Goal: Information Seeking & Learning: Learn about a topic

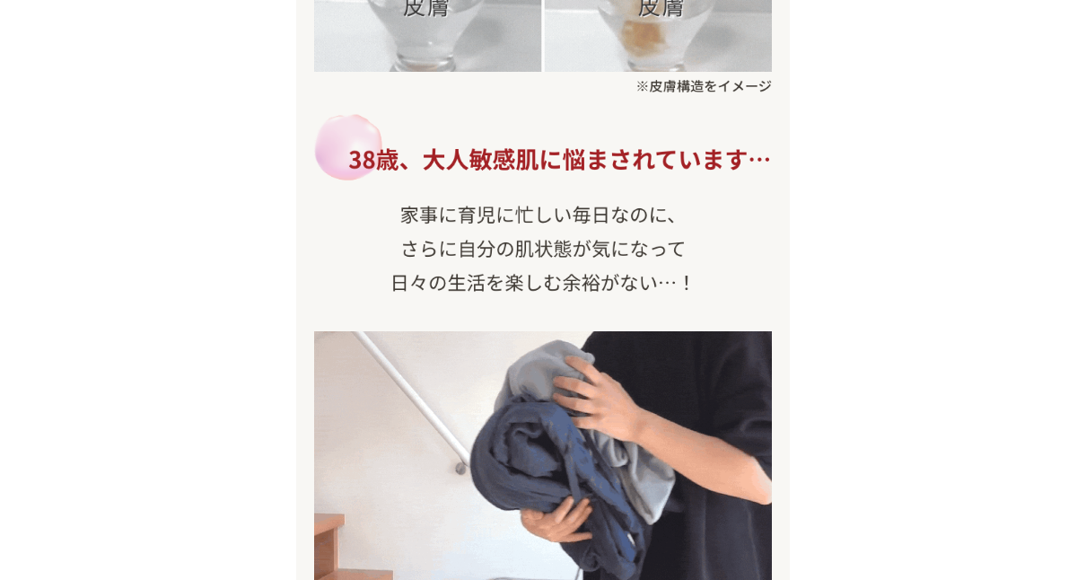
scroll to position [467, 0]
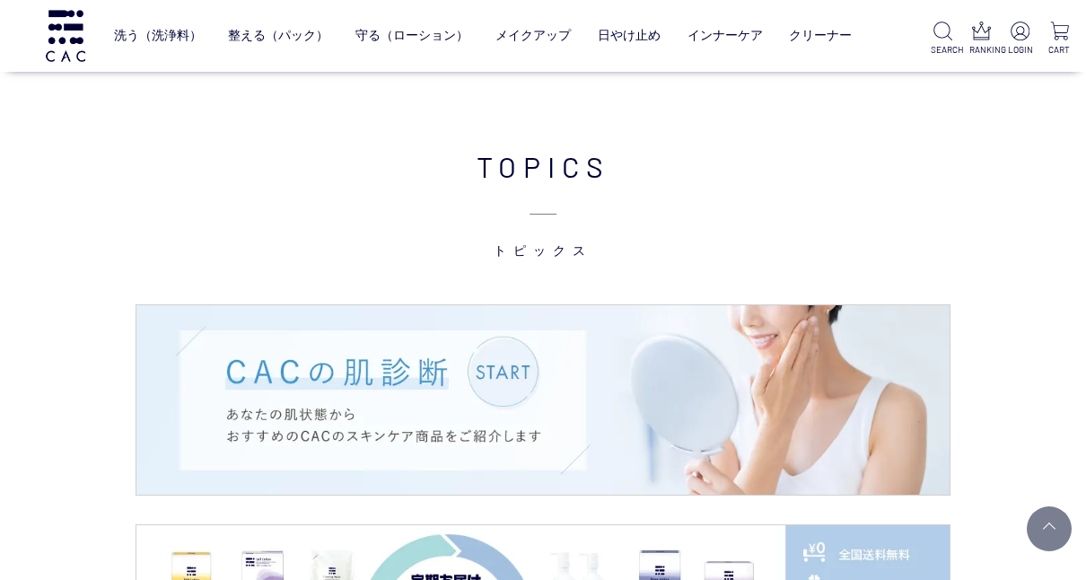
scroll to position [2082, 0]
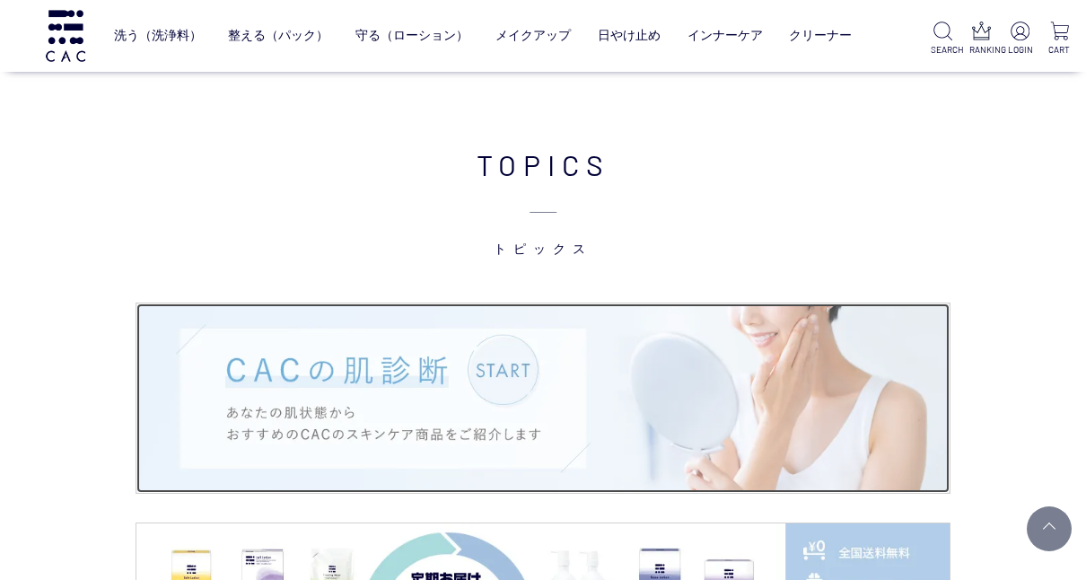
drag, startPoint x: 0, startPoint y: 0, endPoint x: 383, endPoint y: 424, distance: 571.1
click at [383, 424] on img at bounding box center [542, 397] width 813 height 189
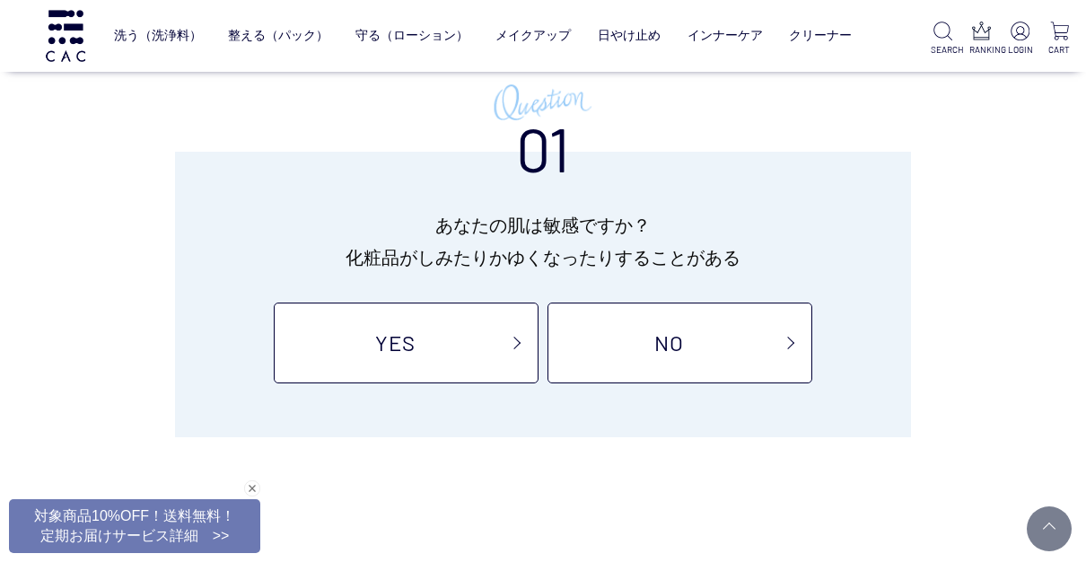
scroll to position [215, 0]
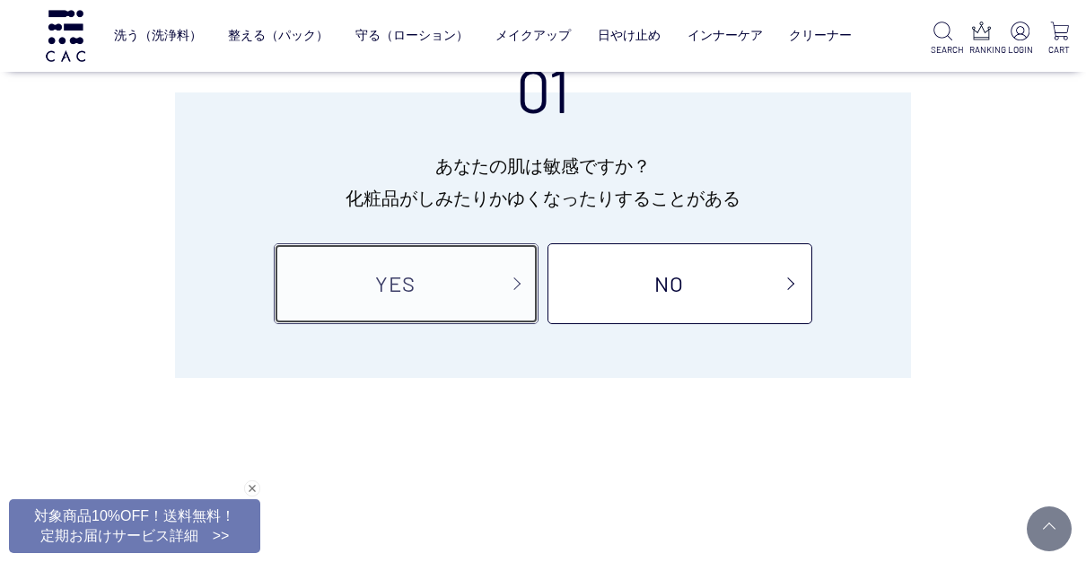
click at [387, 287] on link "YES" at bounding box center [406, 283] width 265 height 81
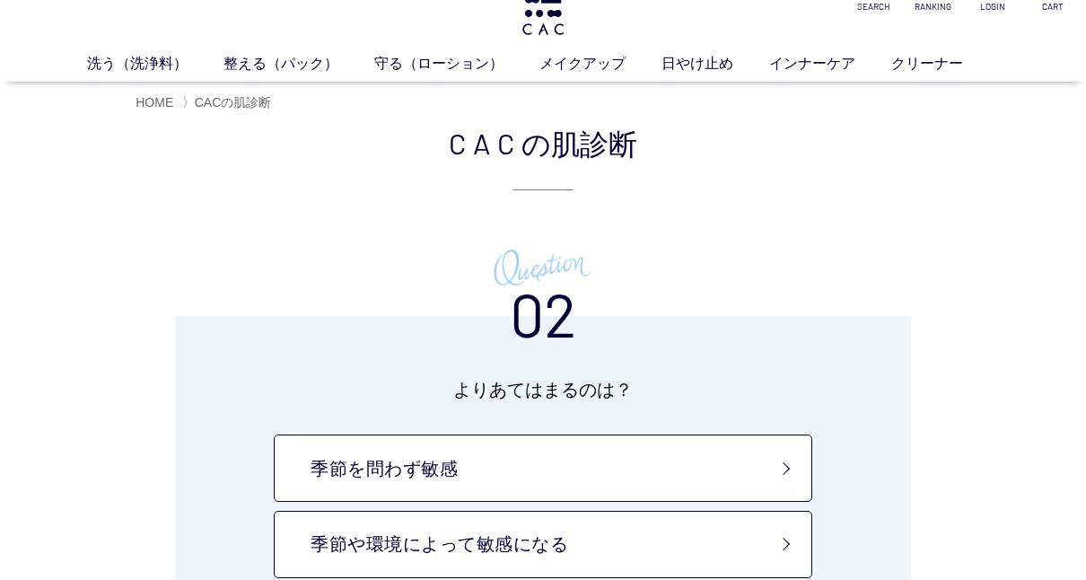
scroll to position [72, 0]
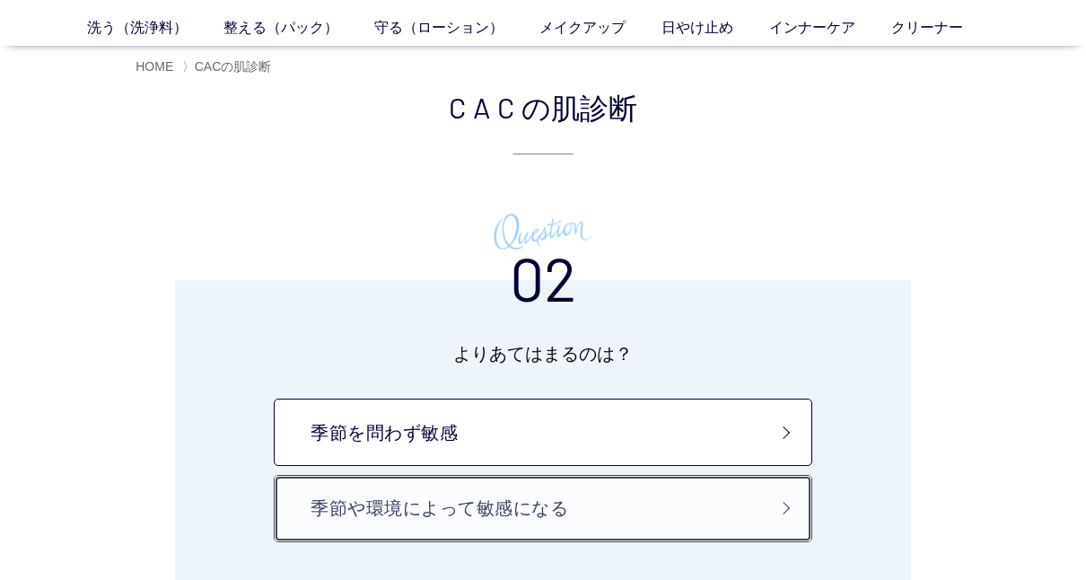
click at [408, 502] on link "季節や環境によって敏感になる" at bounding box center [543, 508] width 538 height 67
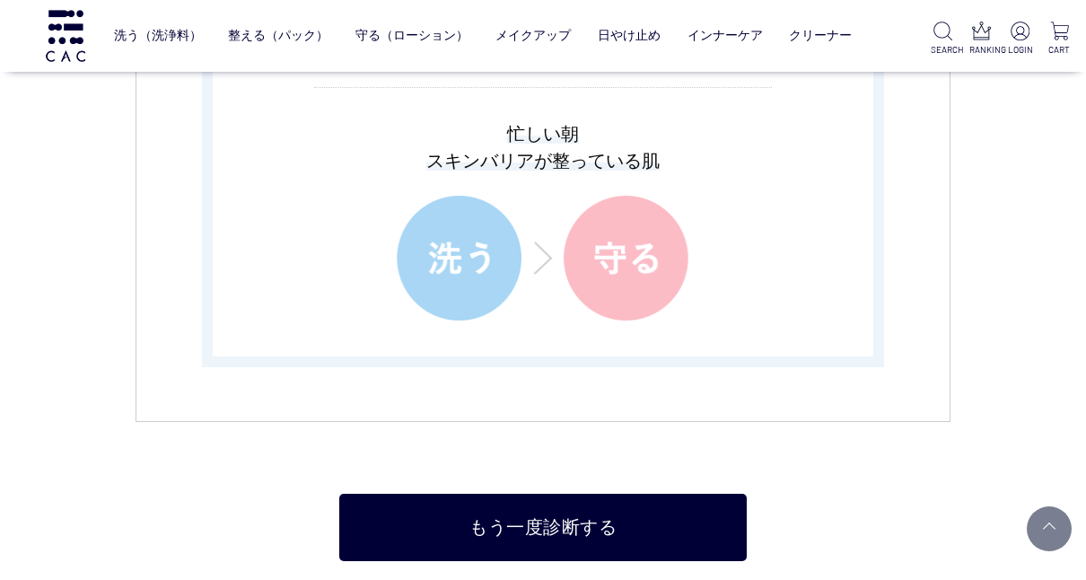
scroll to position [3661, 0]
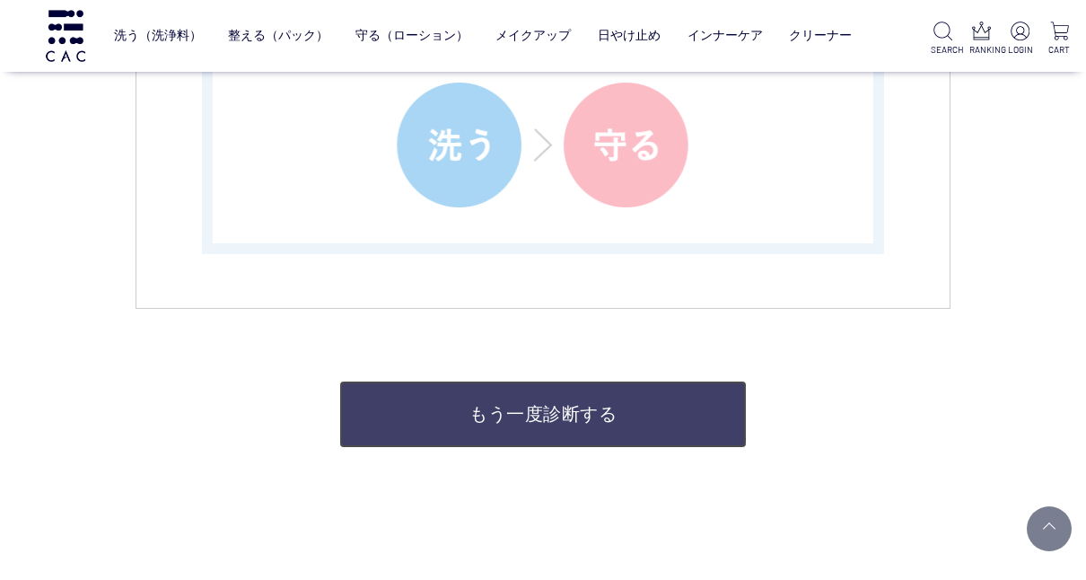
click at [484, 415] on link "もう一度診断する" at bounding box center [542, 413] width 407 height 67
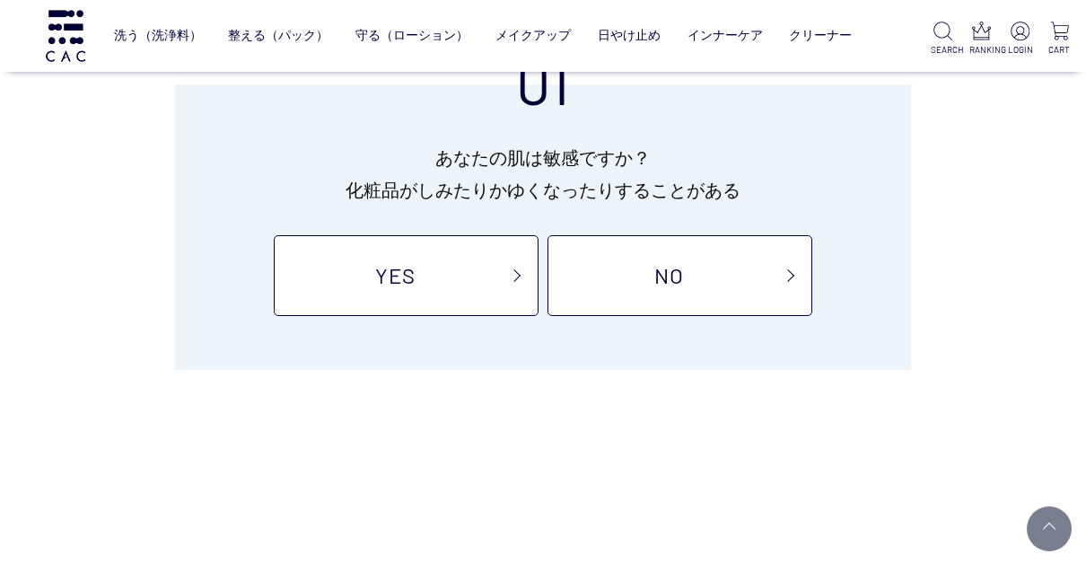
scroll to position [251, 0]
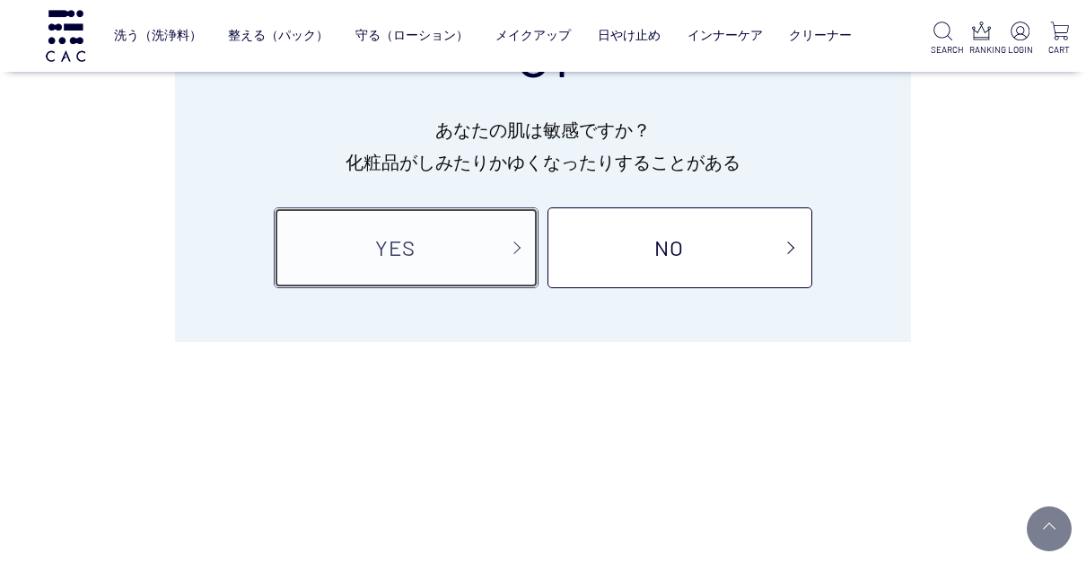
click at [428, 258] on link "YES" at bounding box center [406, 247] width 265 height 81
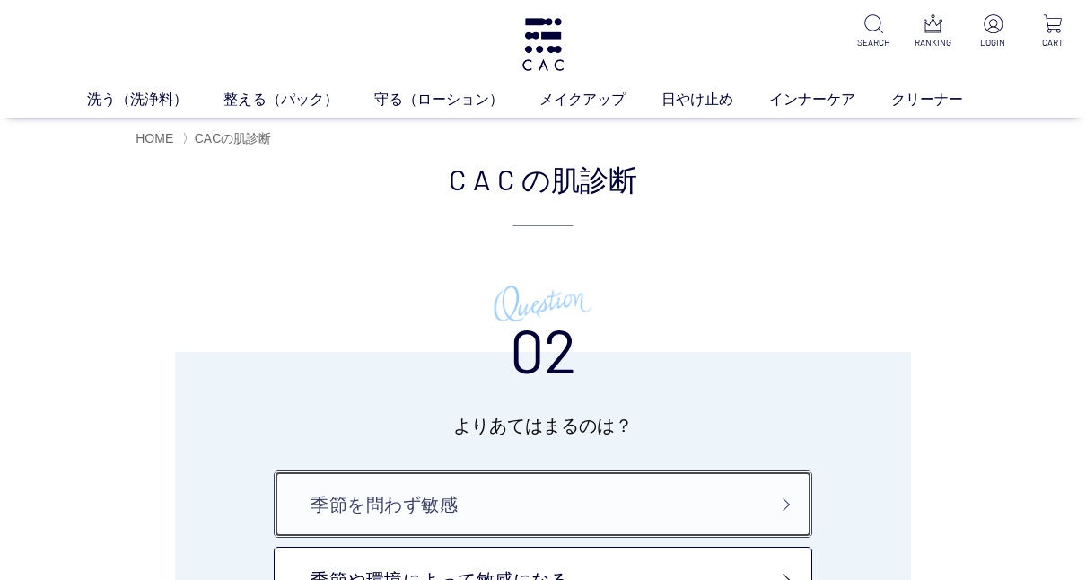
click at [409, 494] on link "季節を問わず敏感" at bounding box center [543, 503] width 538 height 67
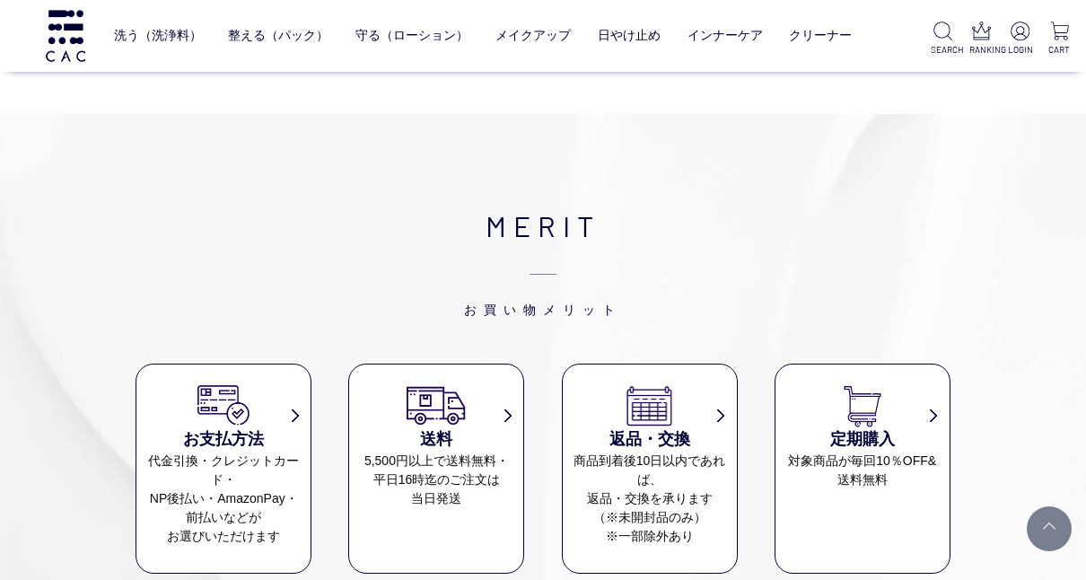
scroll to position [3840, 0]
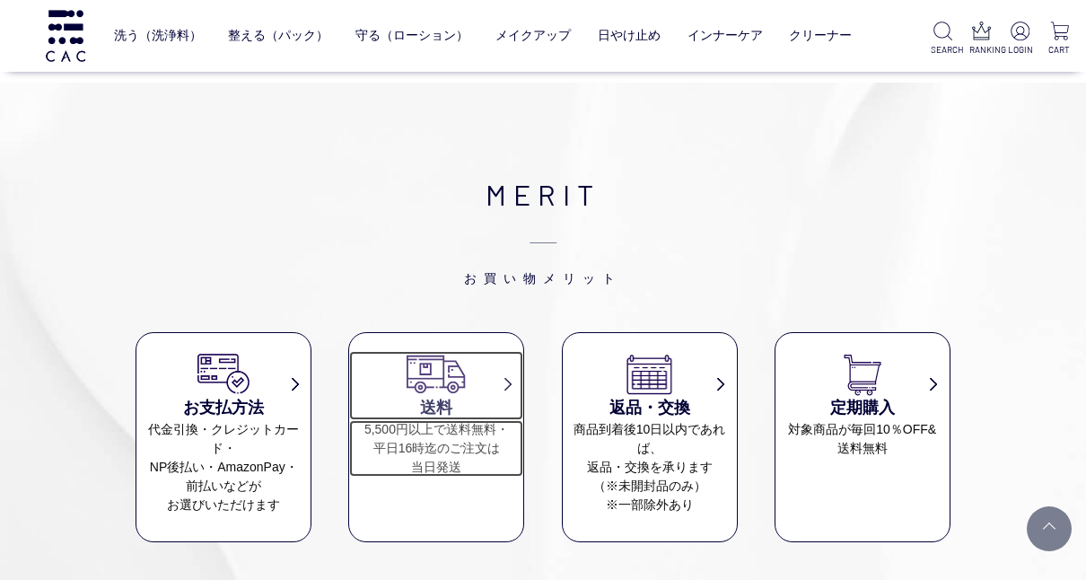
click at [434, 413] on h3 "送料" at bounding box center [436, 408] width 174 height 24
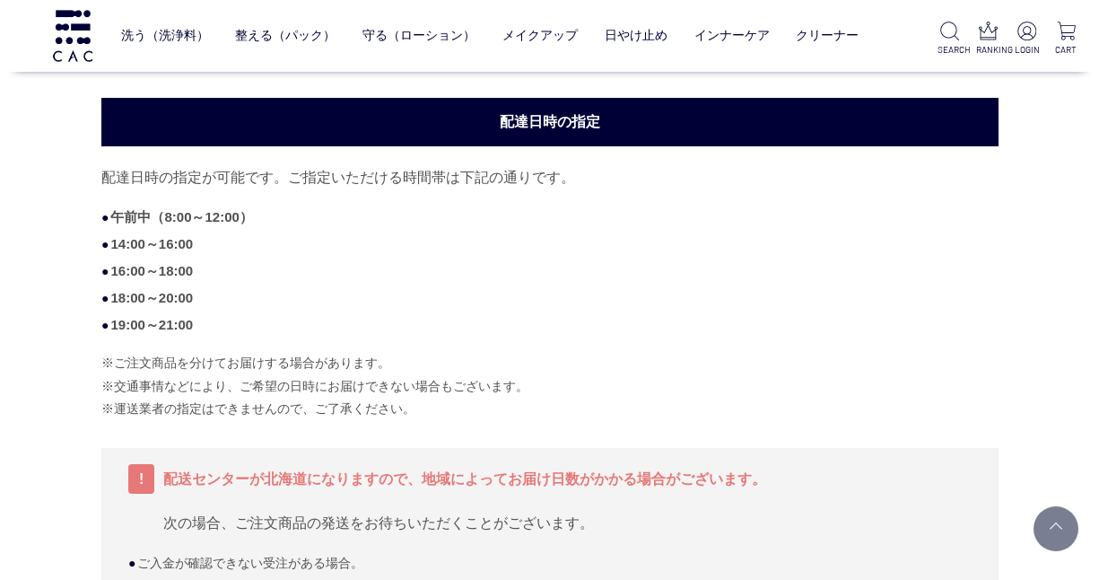
scroll to position [502, 0]
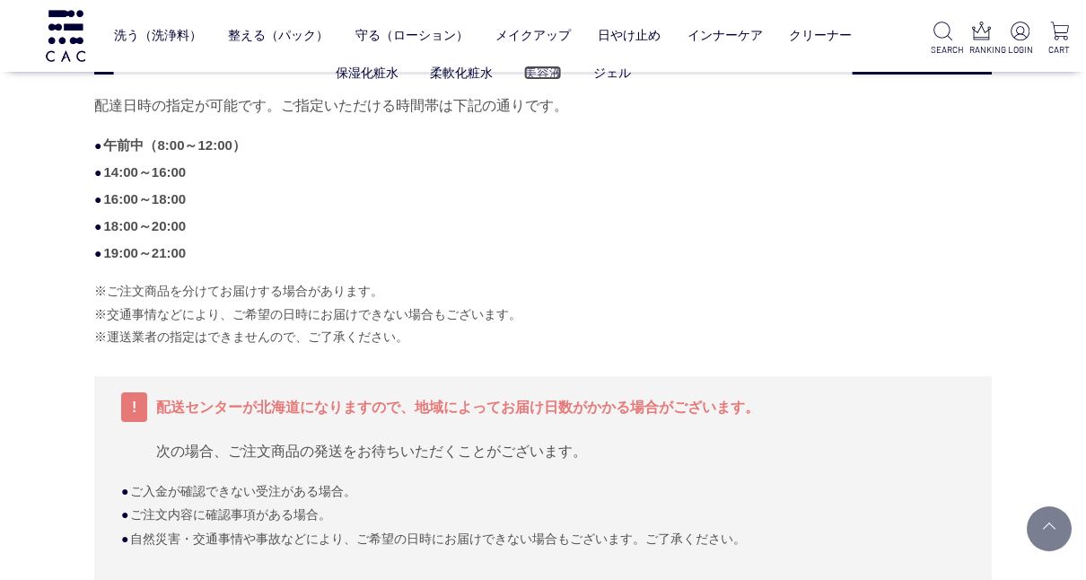
click at [542, 71] on link "美容液" at bounding box center [543, 73] width 38 height 14
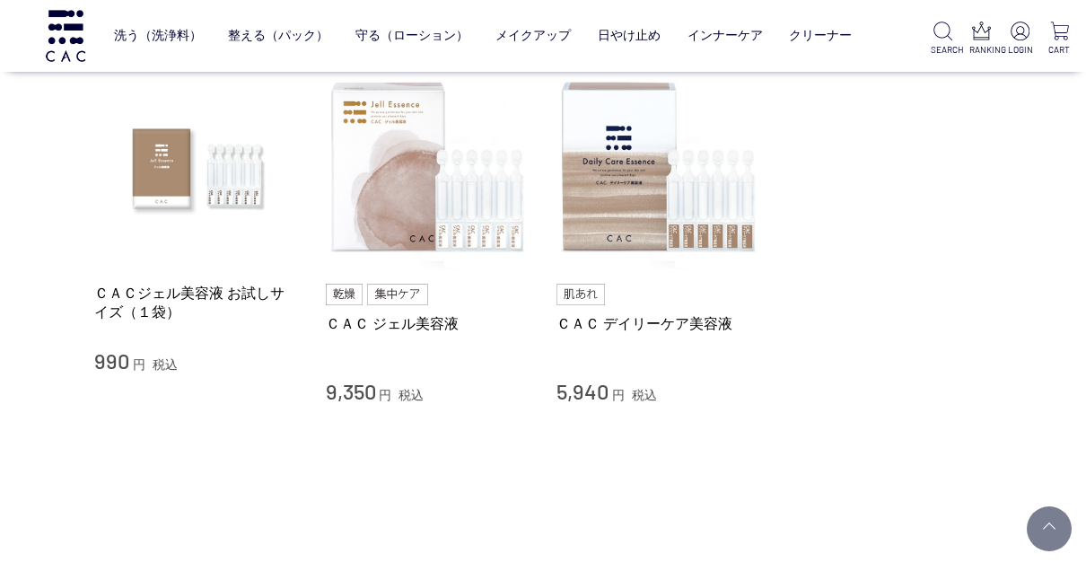
scroll to position [179, 0]
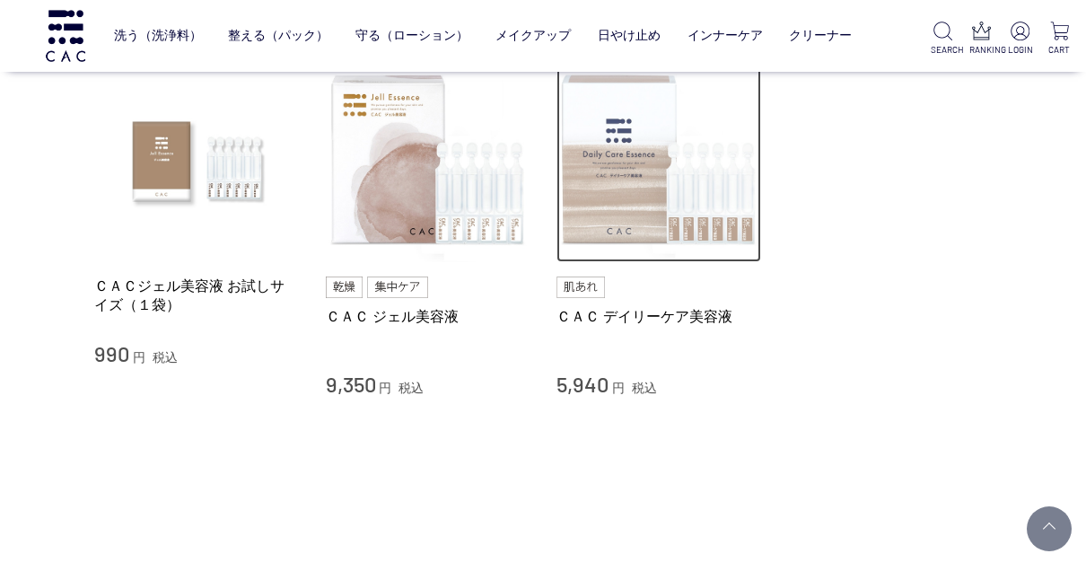
click at [605, 147] on img at bounding box center [658, 160] width 205 height 205
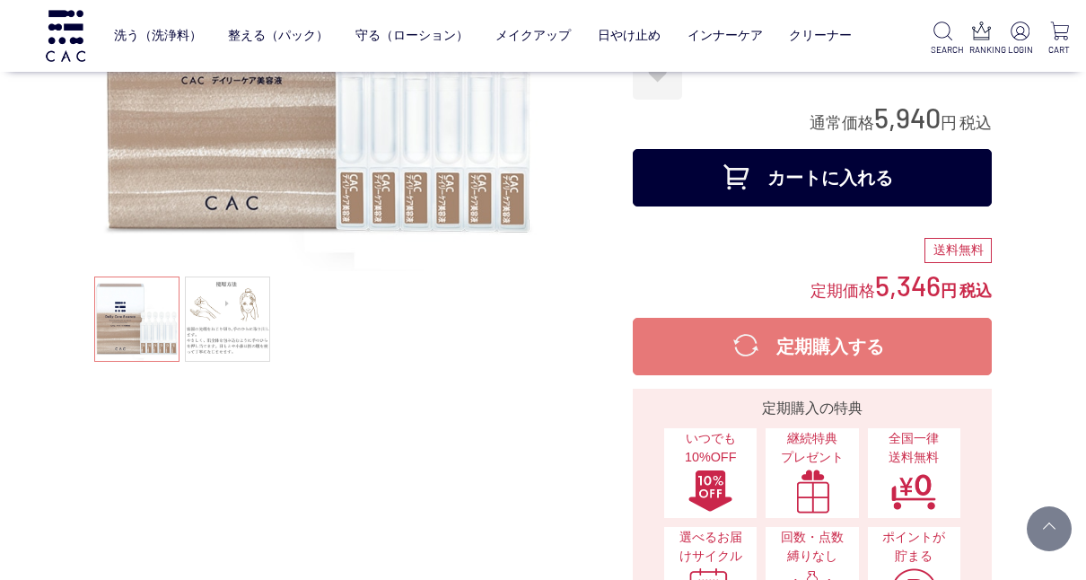
scroll to position [287, 0]
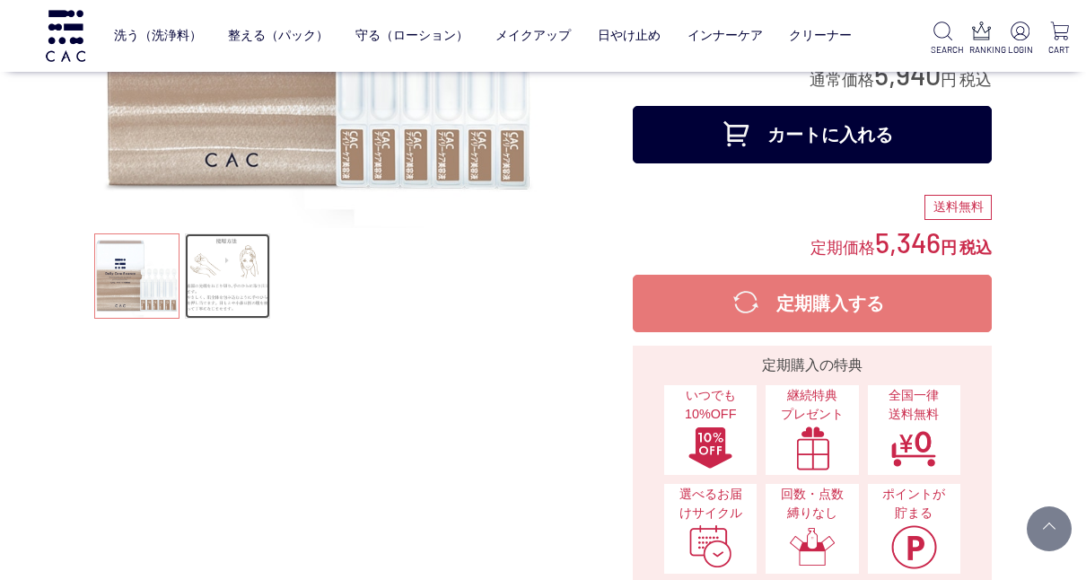
click at [244, 263] on link at bounding box center [227, 275] width 85 height 85
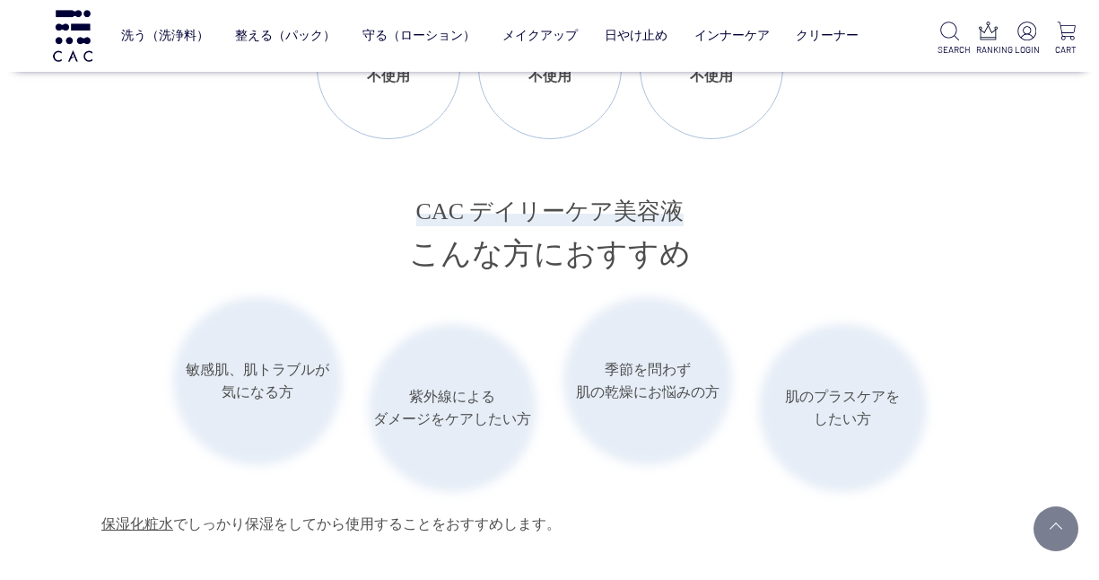
scroll to position [2548, 0]
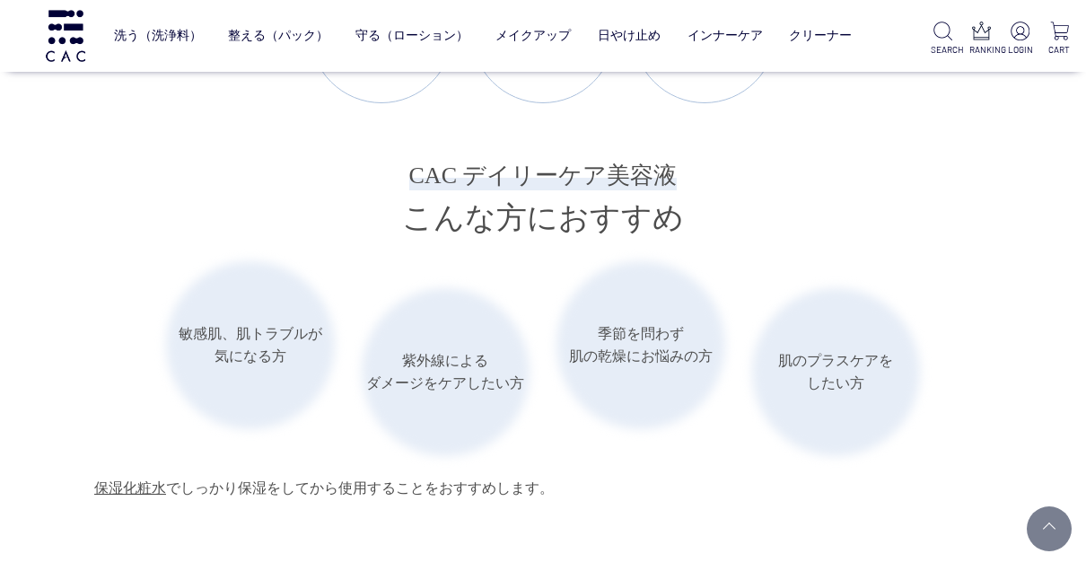
click at [226, 33] on ul "洗う（洗浄料） 液体洗浄料 パウダー洗浄料 泡洗顔料 グッズ 整える（パック） フェイスパック ヘアパック 守る（ローション） 保湿化粧水 柔軟化粧水 美容液…" at bounding box center [483, 35] width 738 height 43
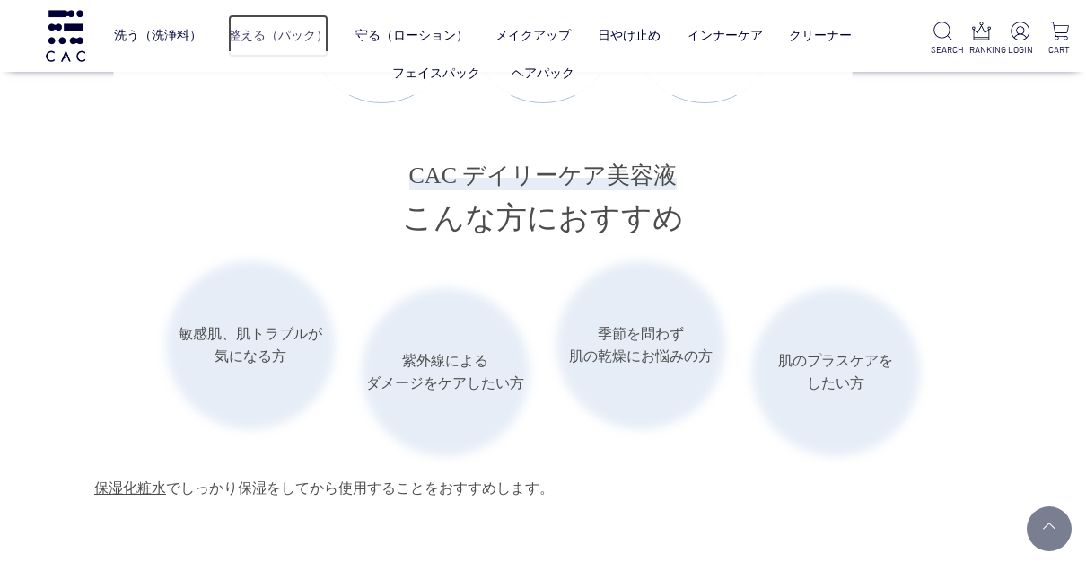
click at [244, 31] on link "整える（パック）" at bounding box center [278, 35] width 100 height 43
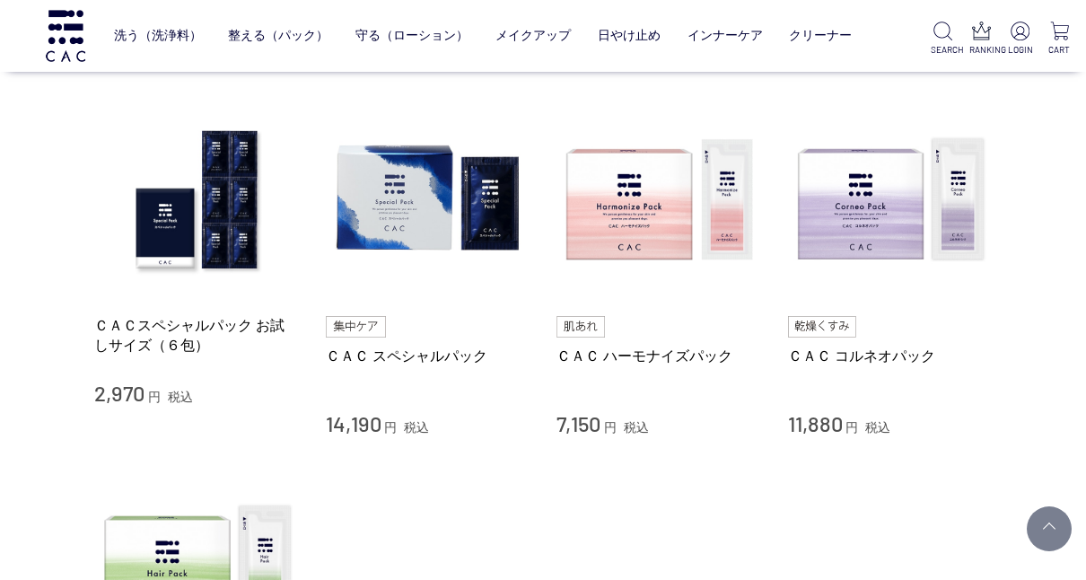
scroll to position [359, 0]
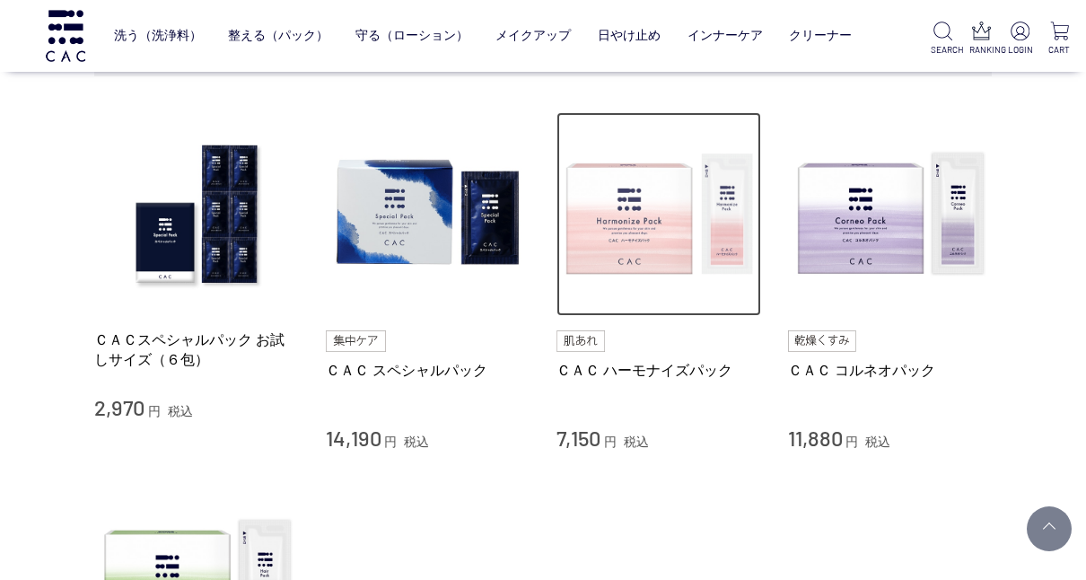
click at [601, 214] on img at bounding box center [658, 214] width 205 height 205
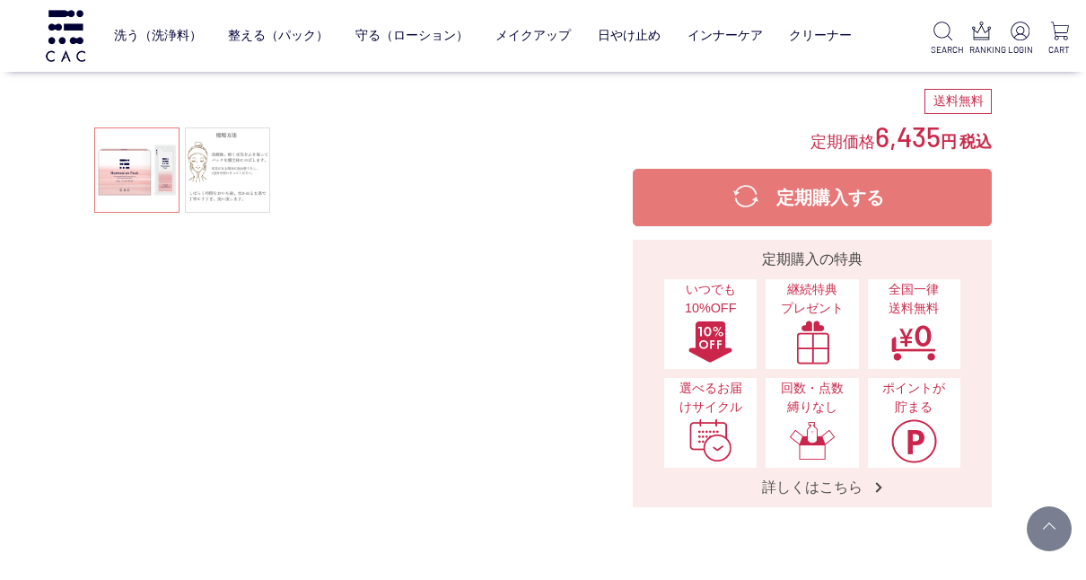
scroll to position [395, 0]
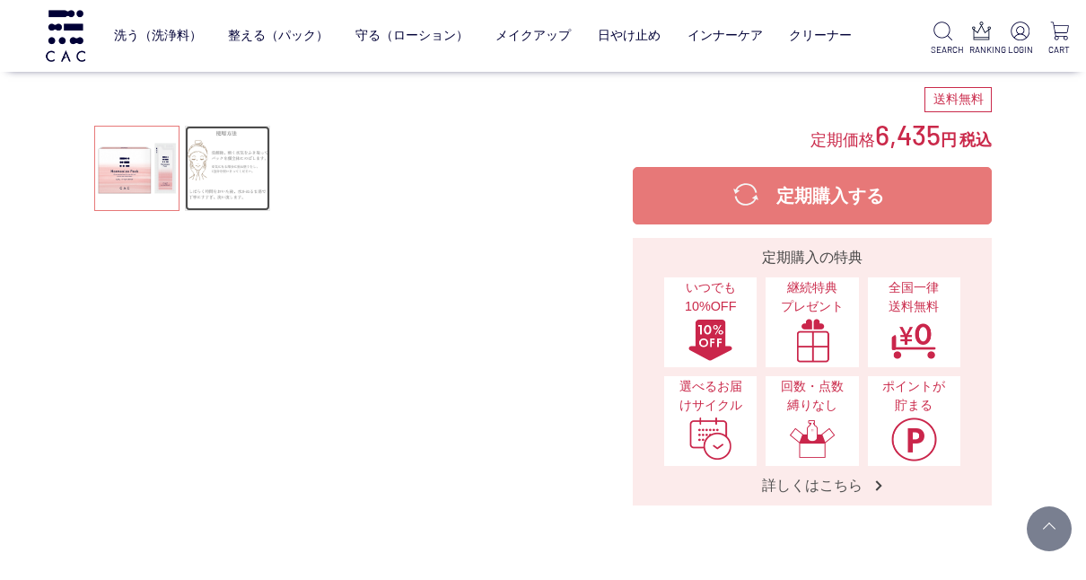
click at [249, 167] on link at bounding box center [227, 168] width 85 height 85
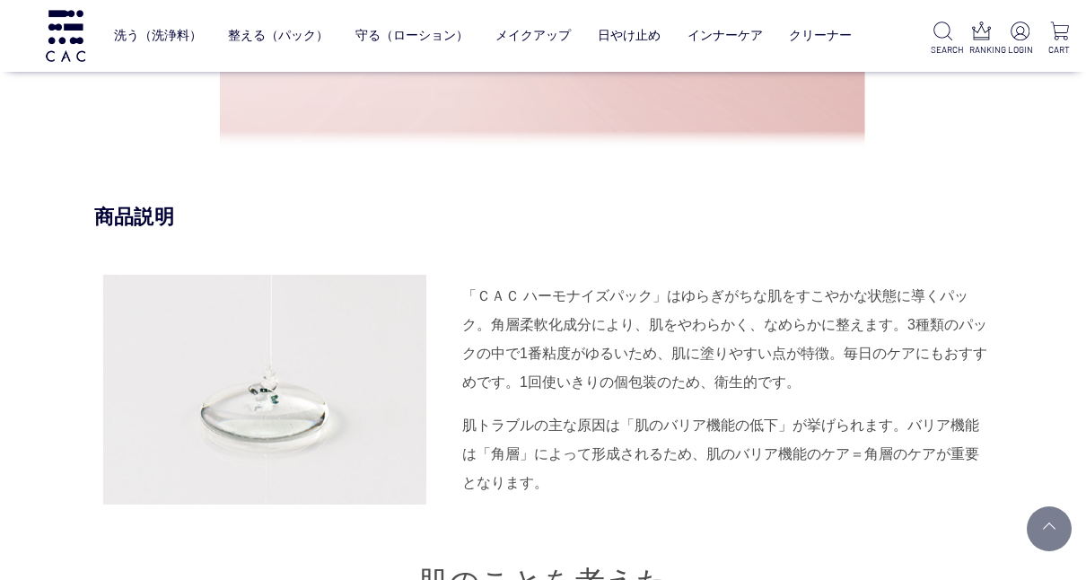
scroll to position [1579, 0]
